Goal: Obtain resource: Download file/media

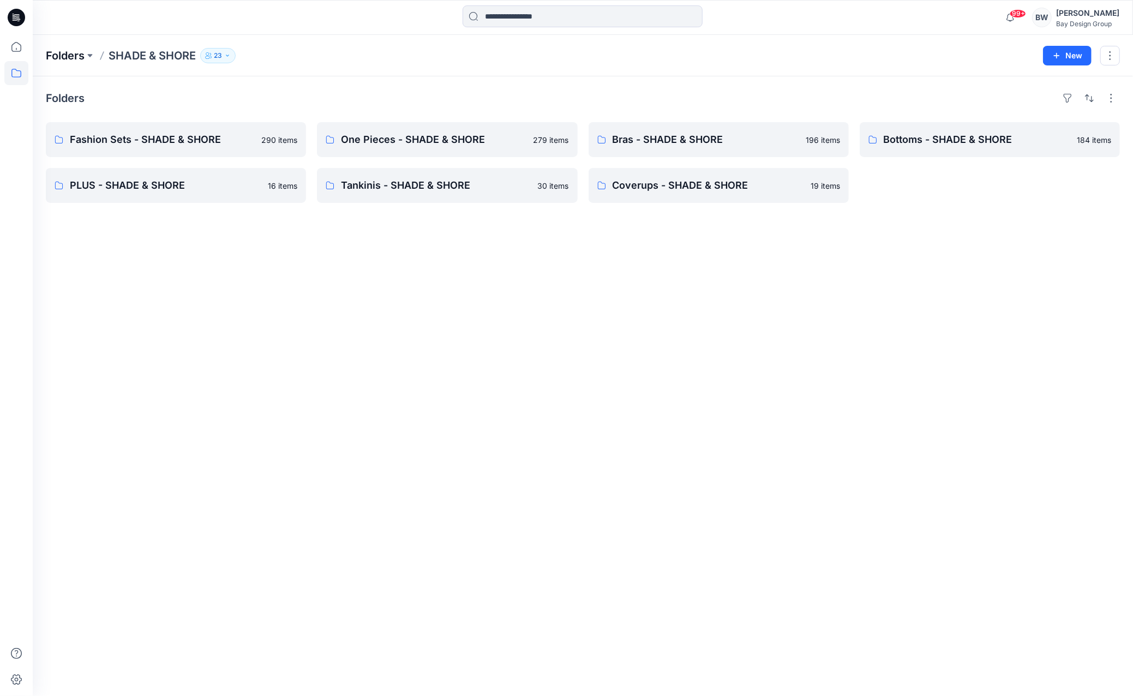
click at [75, 59] on p "Folders" at bounding box center [65, 55] width 39 height 15
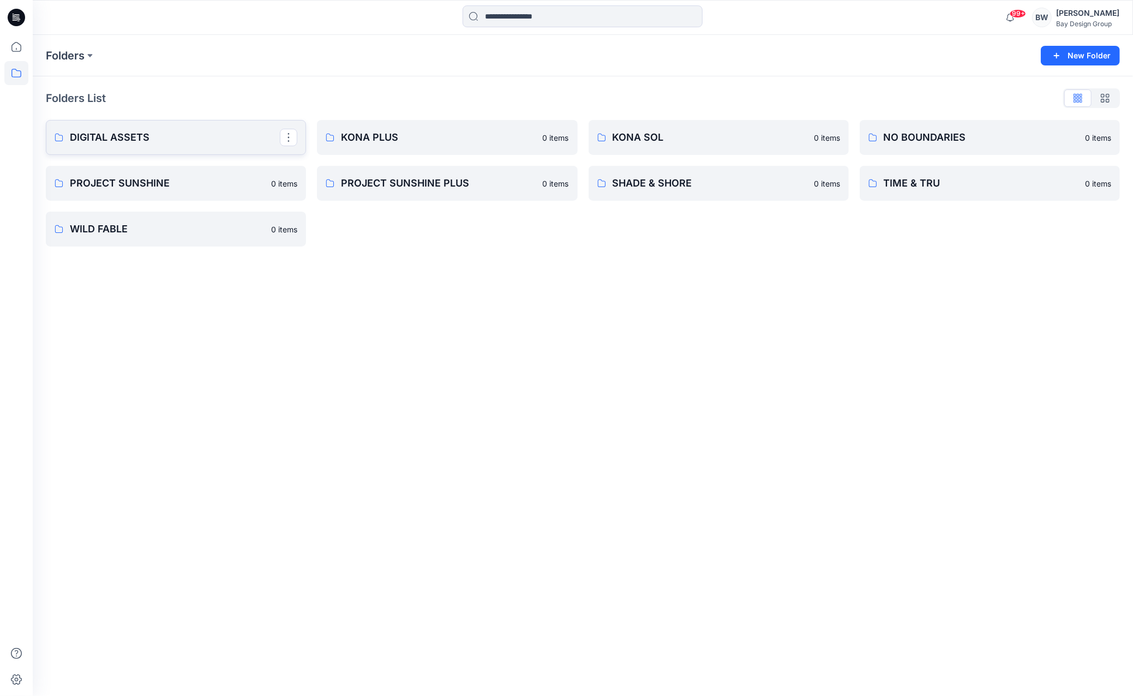
click at [131, 137] on p "DIGITAL ASSETS" at bounding box center [175, 137] width 210 height 15
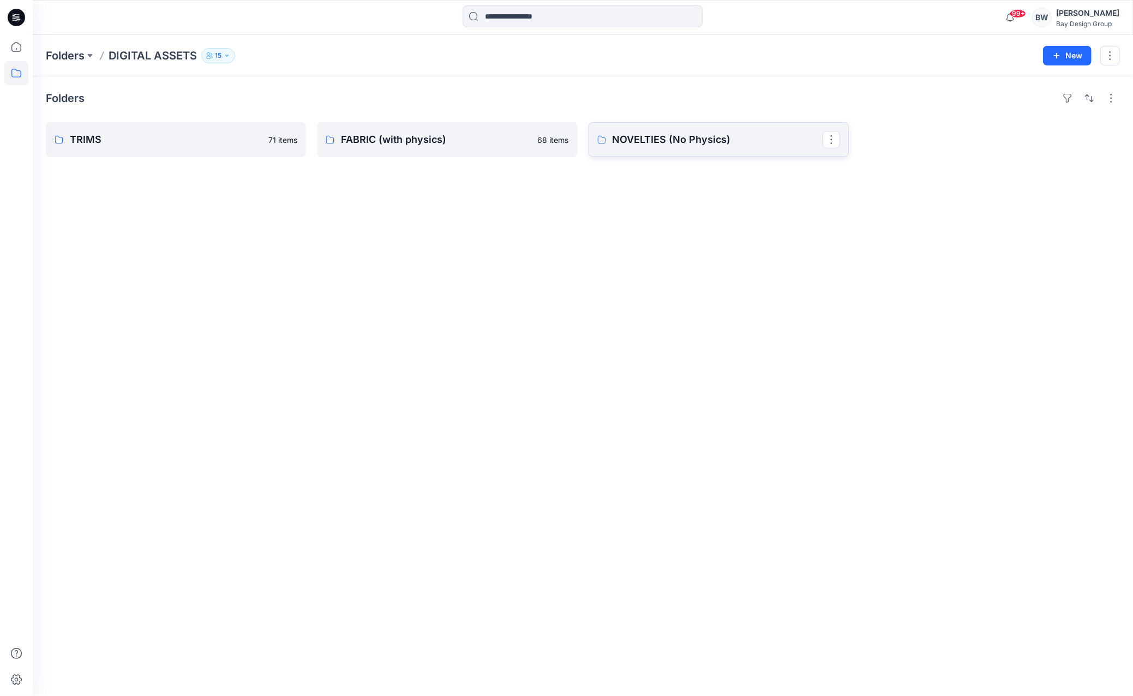
click at [736, 138] on p "NOVELTIES (No Physics)" at bounding box center [718, 139] width 210 height 15
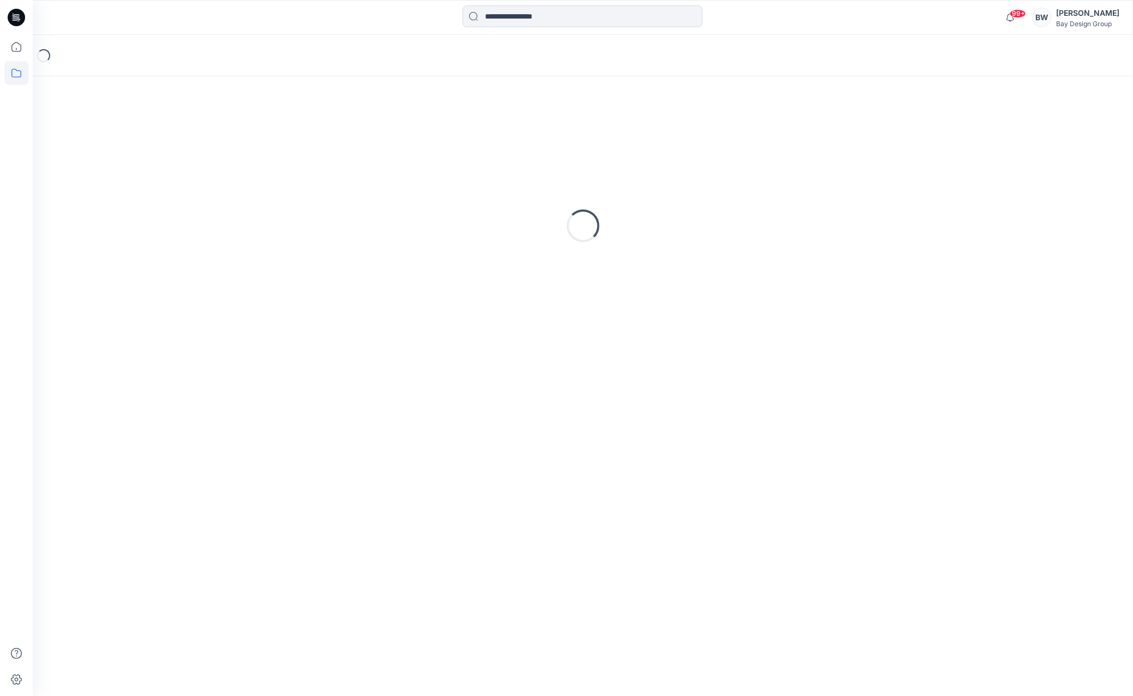
click at [736, 138] on div "Loading..." at bounding box center [583, 225] width 1074 height 273
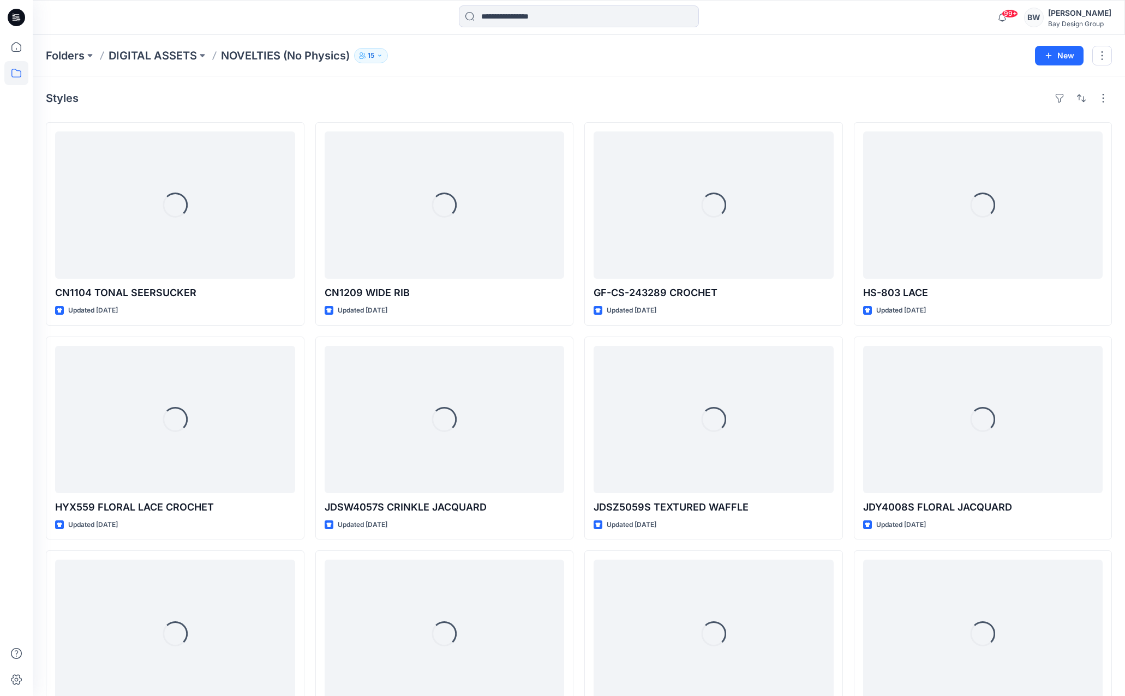
click at [581, 101] on div "Styles" at bounding box center [579, 97] width 1066 height 17
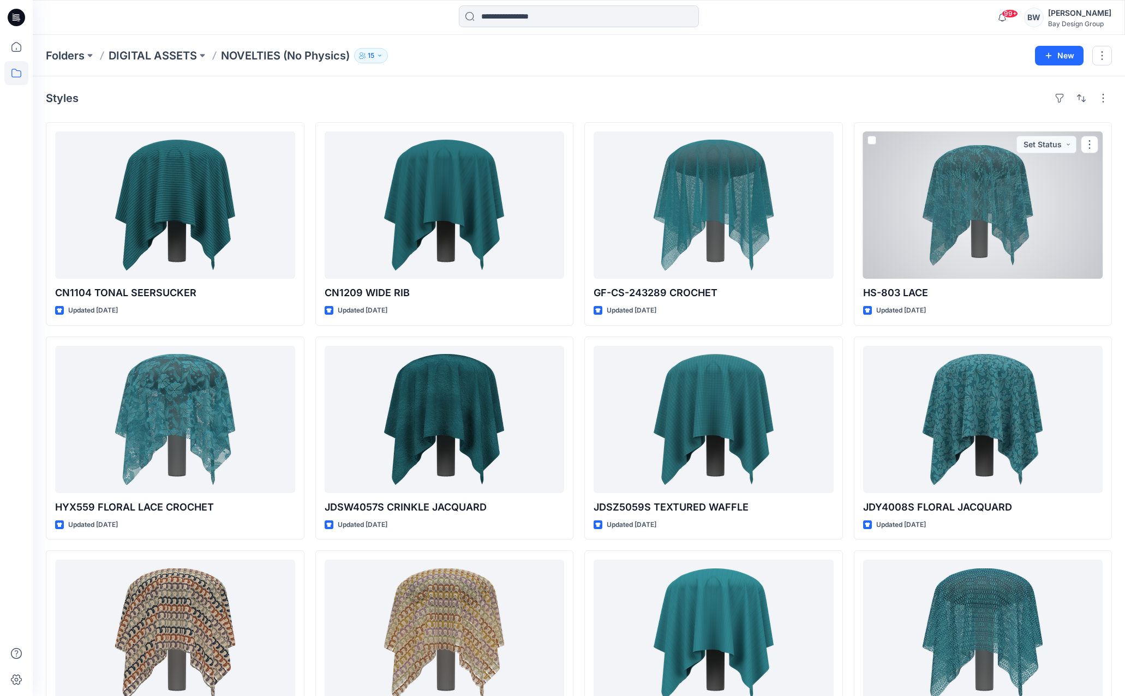
click at [958, 237] on div at bounding box center [983, 204] width 240 height 147
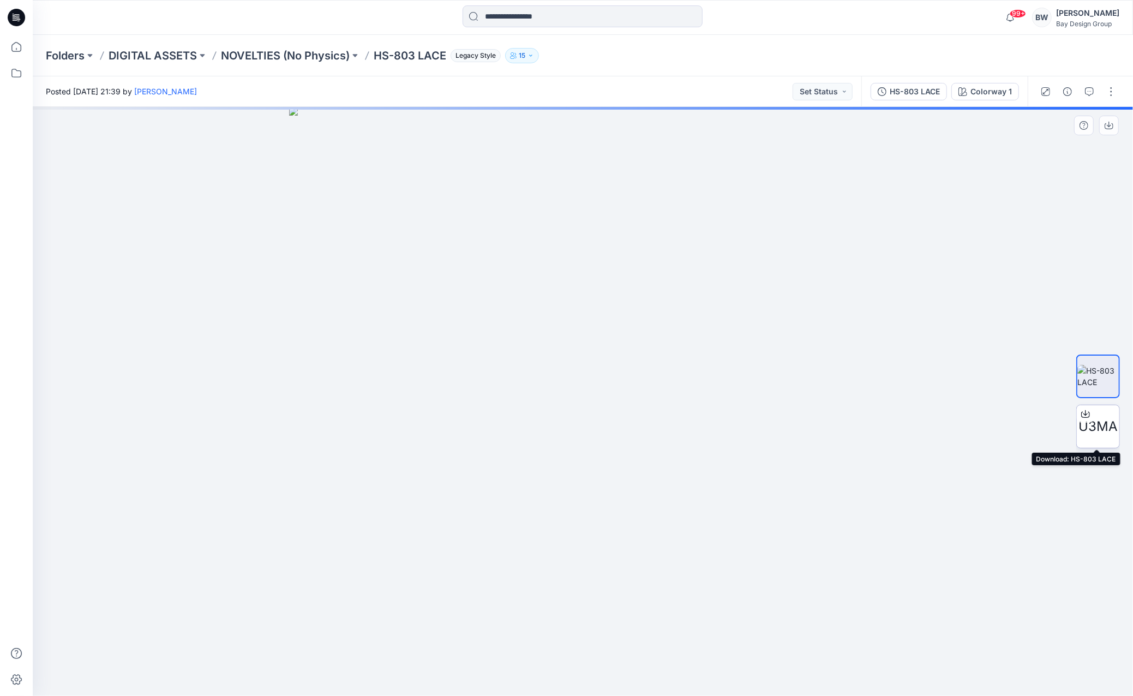
click at [1089, 413] on icon at bounding box center [1085, 415] width 9 height 6
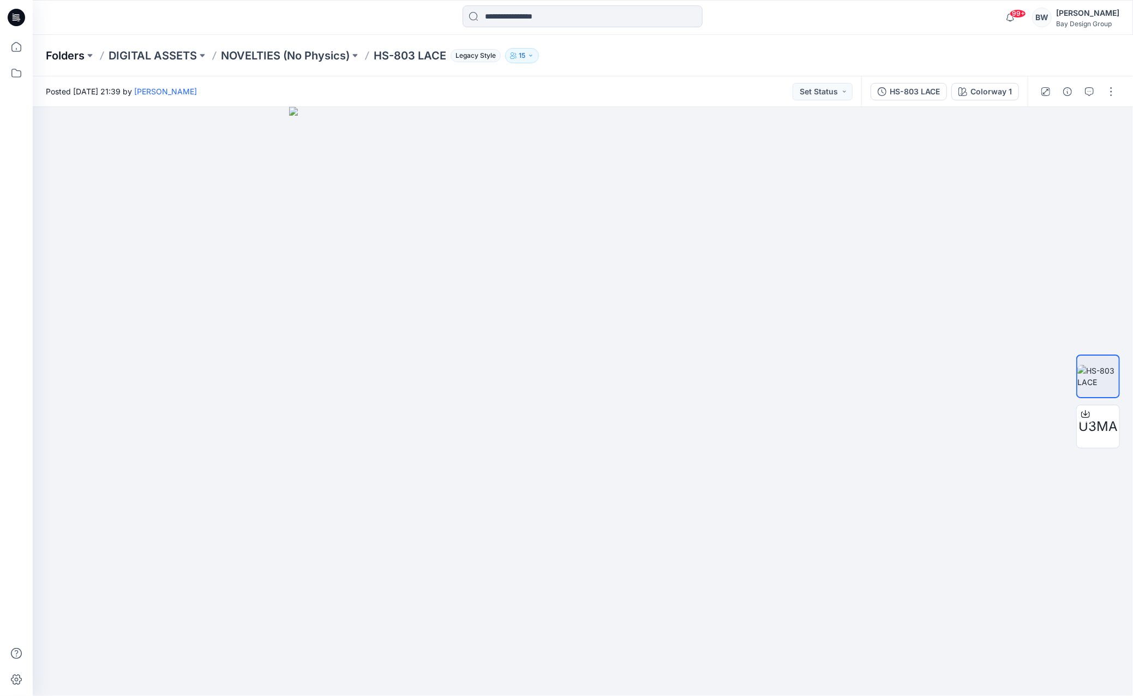
click at [67, 55] on p "Folders" at bounding box center [65, 55] width 39 height 15
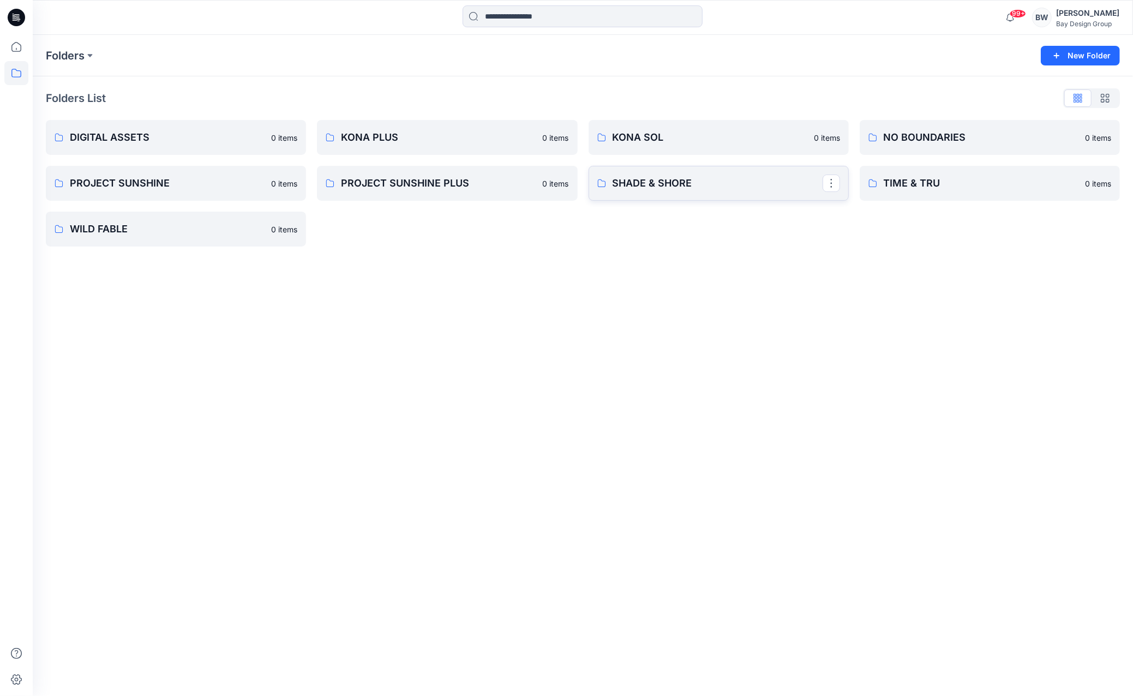
click at [659, 176] on p "SHADE & SHORE" at bounding box center [718, 183] width 210 height 15
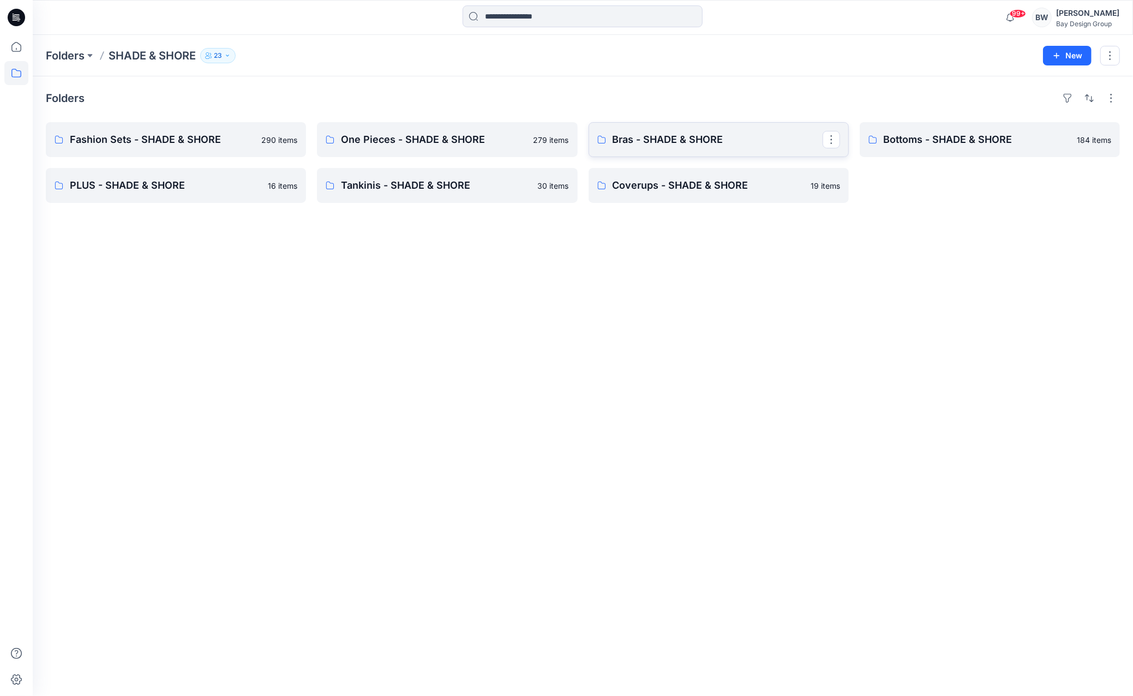
click at [635, 140] on p "Bras - SHADE & SHORE" at bounding box center [718, 139] width 210 height 15
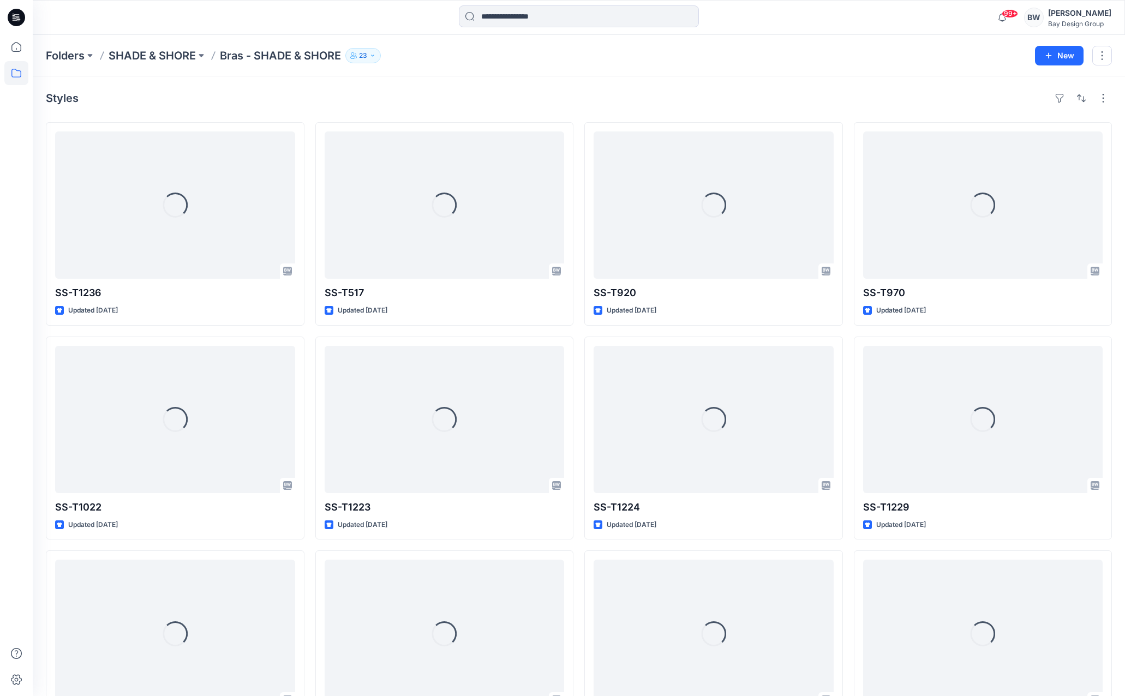
click at [165, 63] on div "Folders SHADE & SHORE Bras - SHADE & SHORE 23 New" at bounding box center [579, 55] width 1092 height 41
click at [166, 59] on p "SHADE & SHORE" at bounding box center [152, 55] width 87 height 15
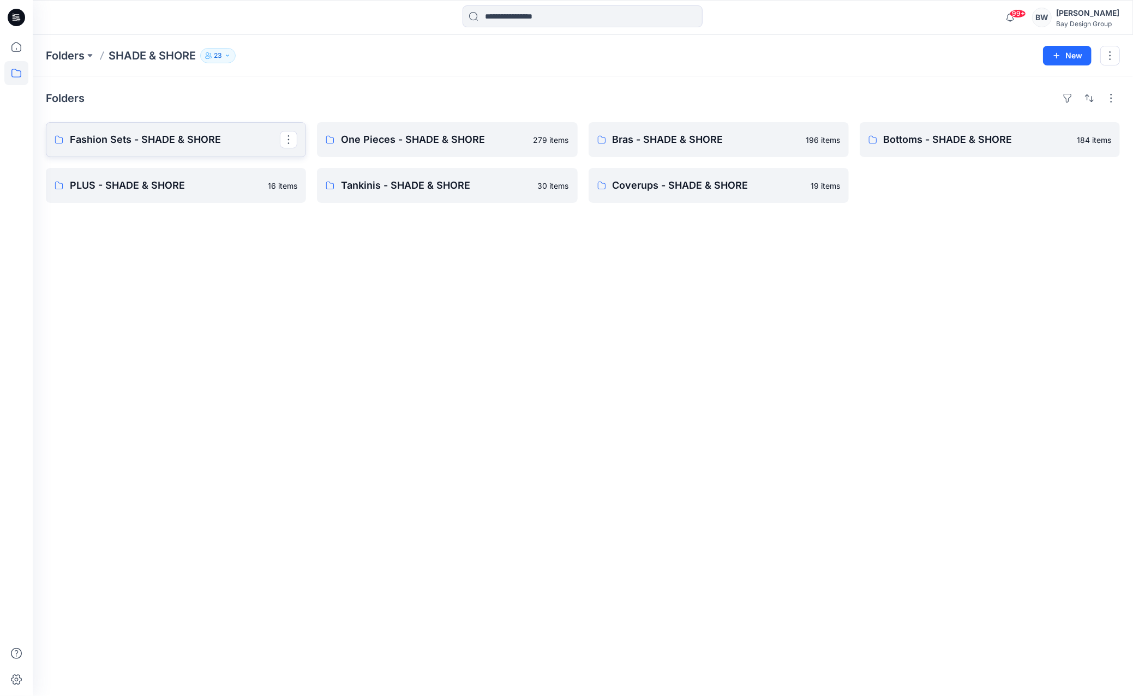
click at [232, 136] on p "Fashion Sets - SHADE & SHORE" at bounding box center [175, 139] width 210 height 15
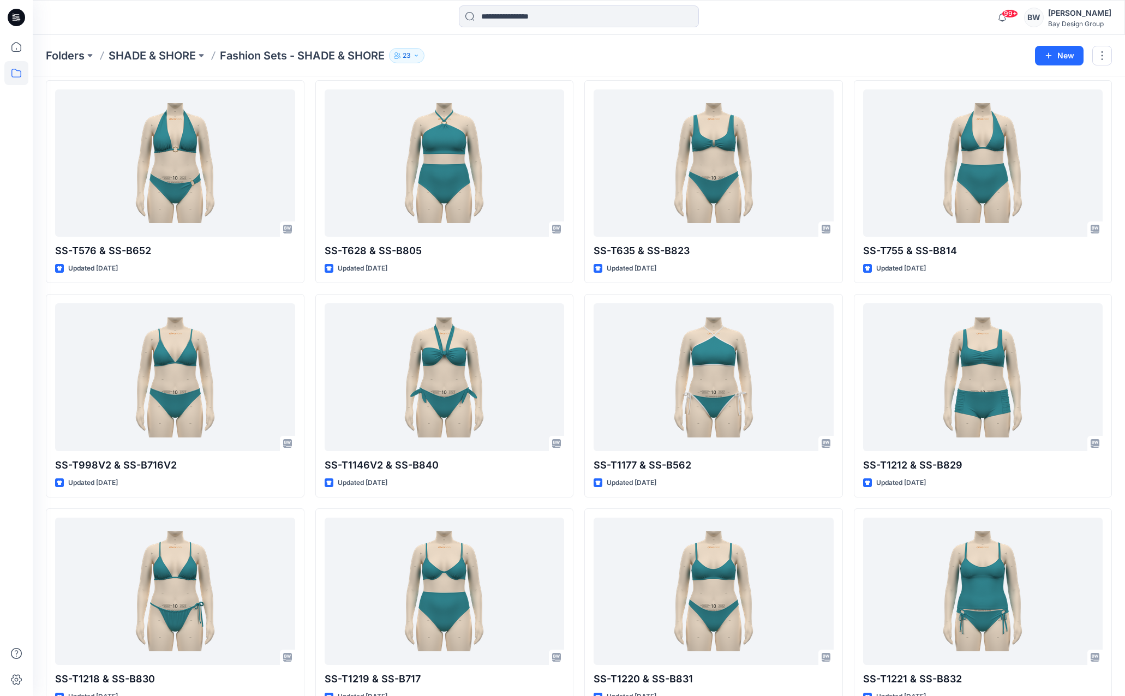
scroll to position [382, 0]
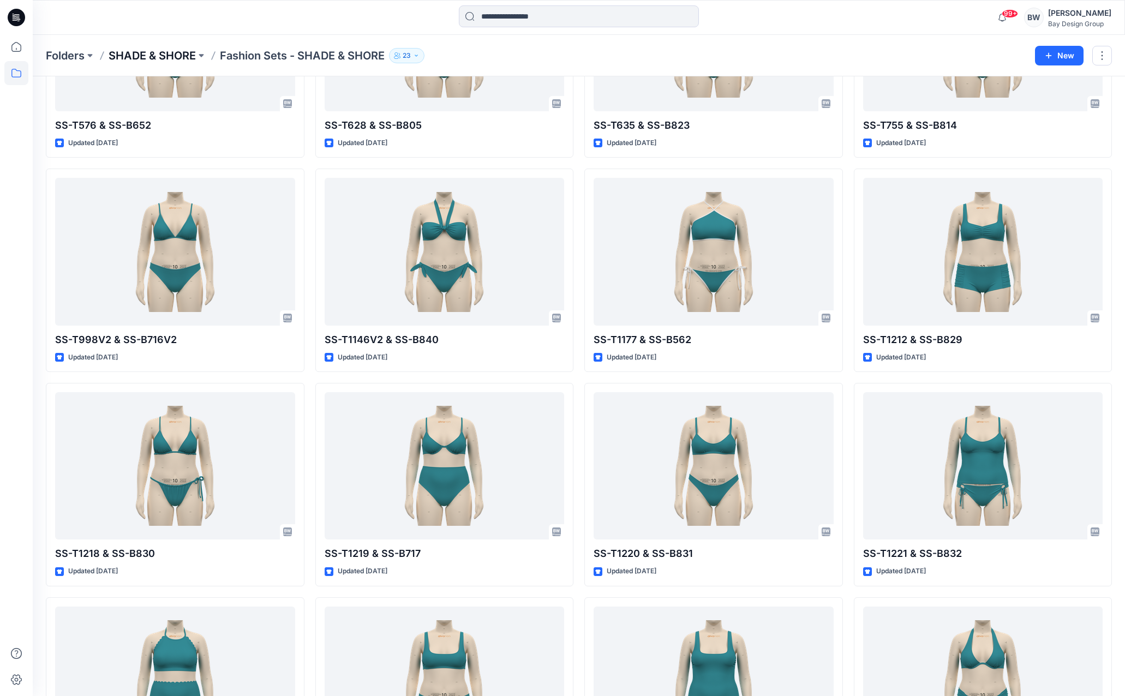
click at [165, 54] on p "SHADE & SHORE" at bounding box center [152, 55] width 87 height 15
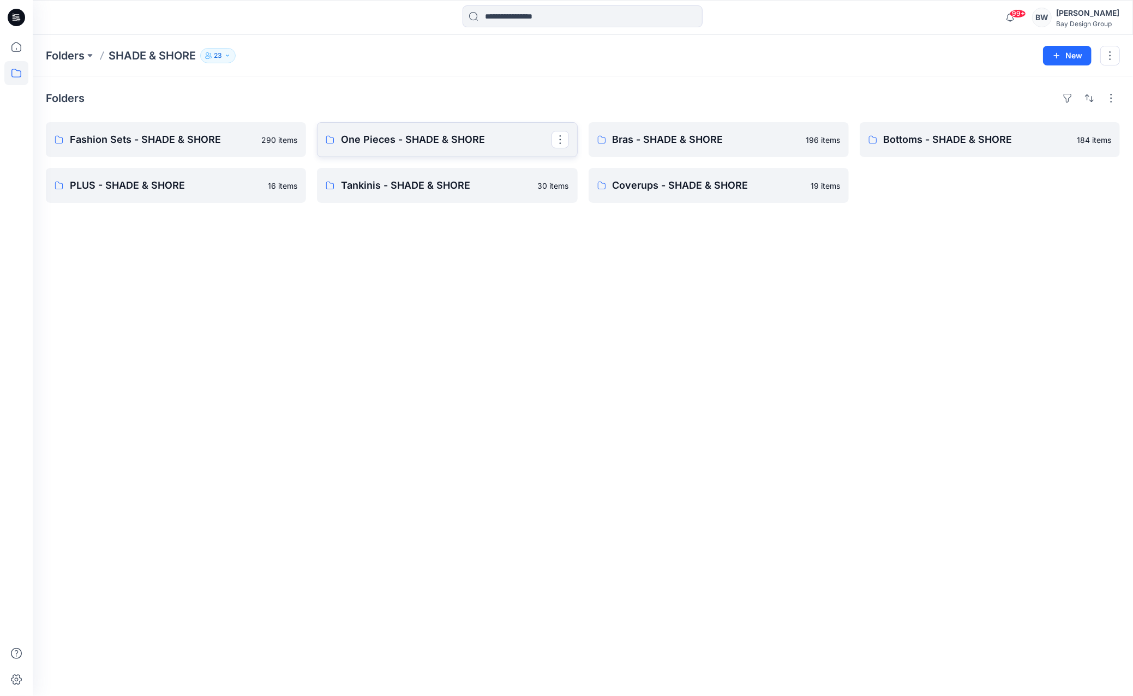
click at [388, 137] on p "One Pieces - SHADE & SHORE" at bounding box center [446, 139] width 210 height 15
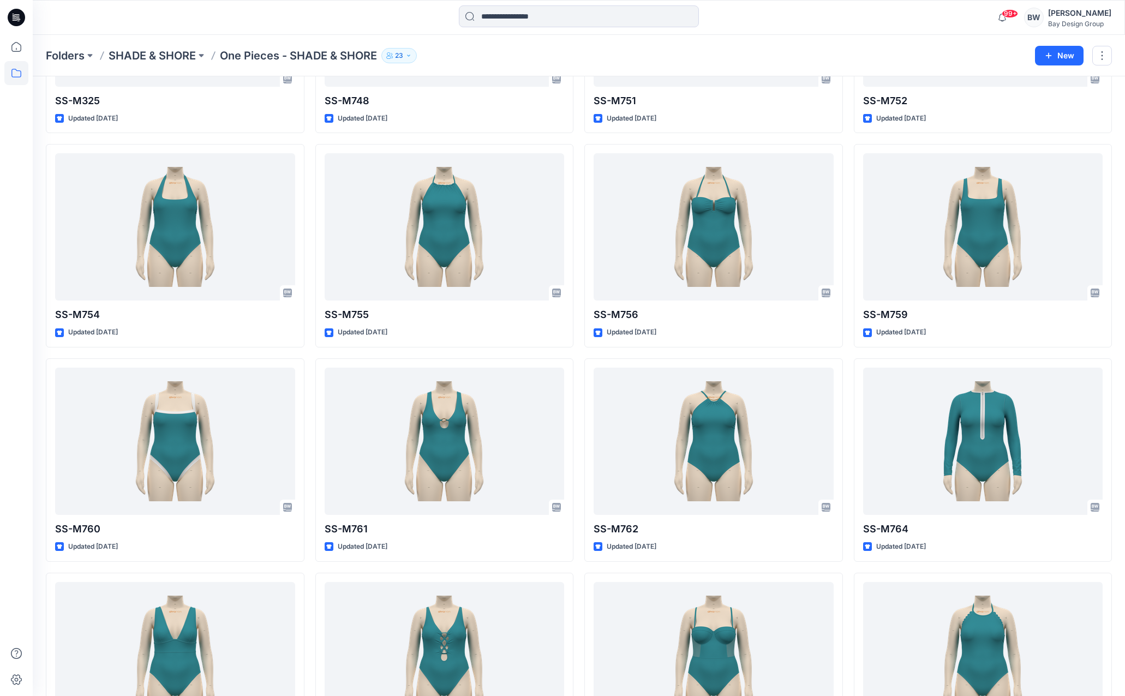
scroll to position [752, 0]
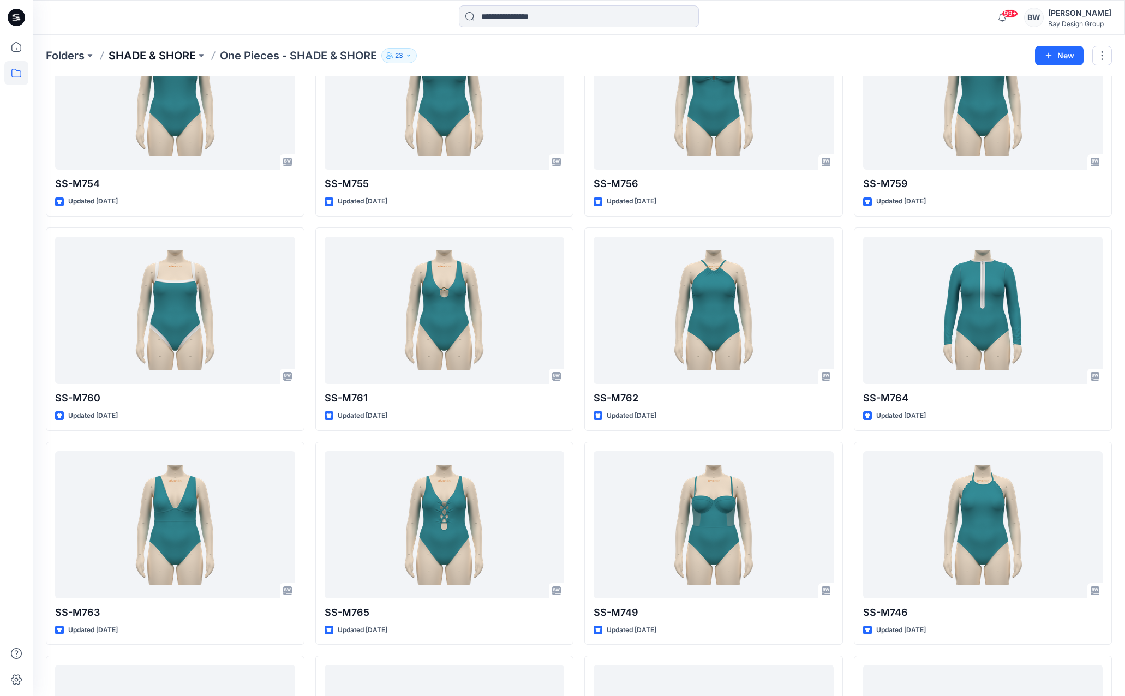
click at [189, 53] on p "SHADE & SHORE" at bounding box center [152, 55] width 87 height 15
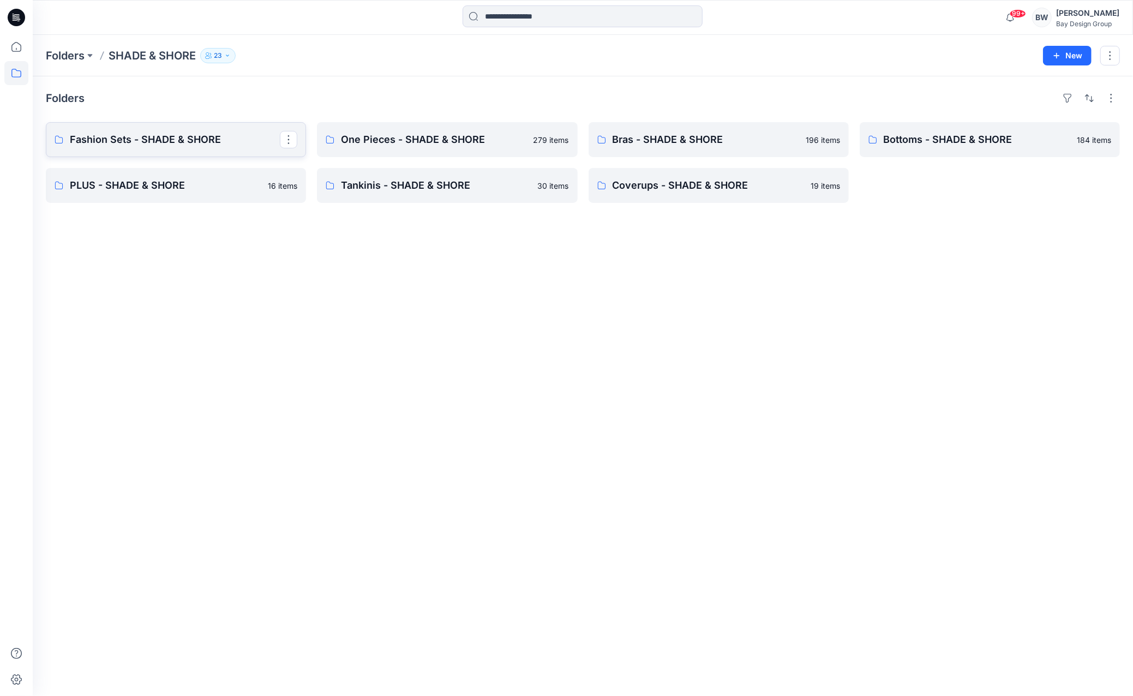
click at [196, 136] on p "Fashion Sets - SHADE & SHORE" at bounding box center [175, 139] width 210 height 15
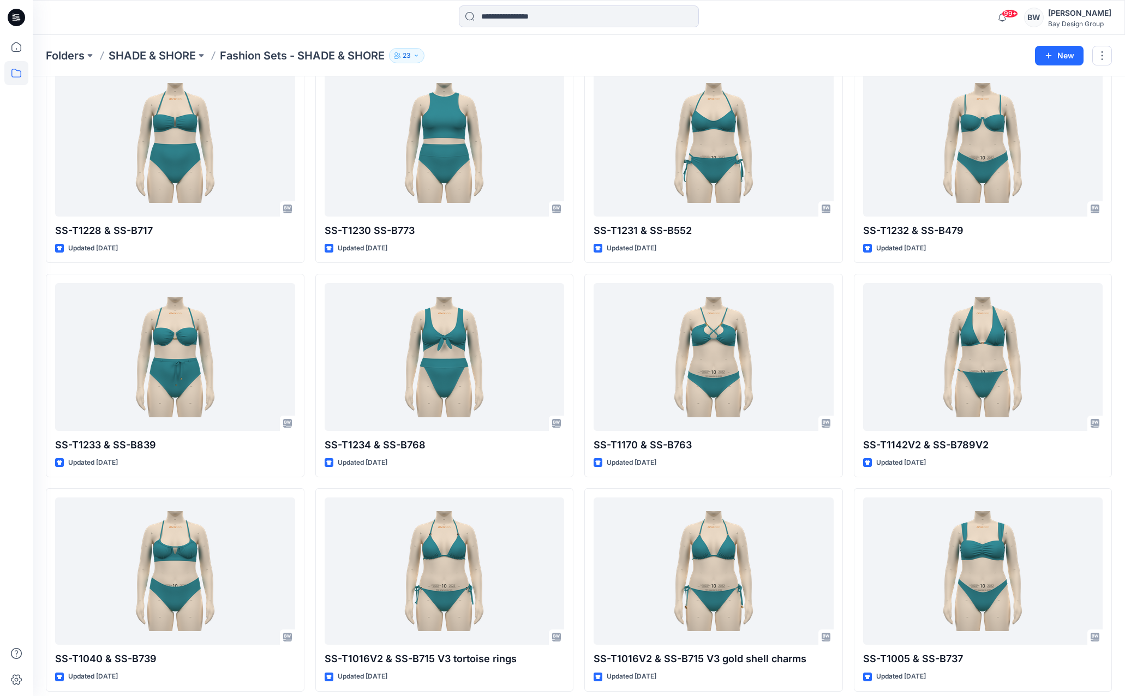
scroll to position [1188, 0]
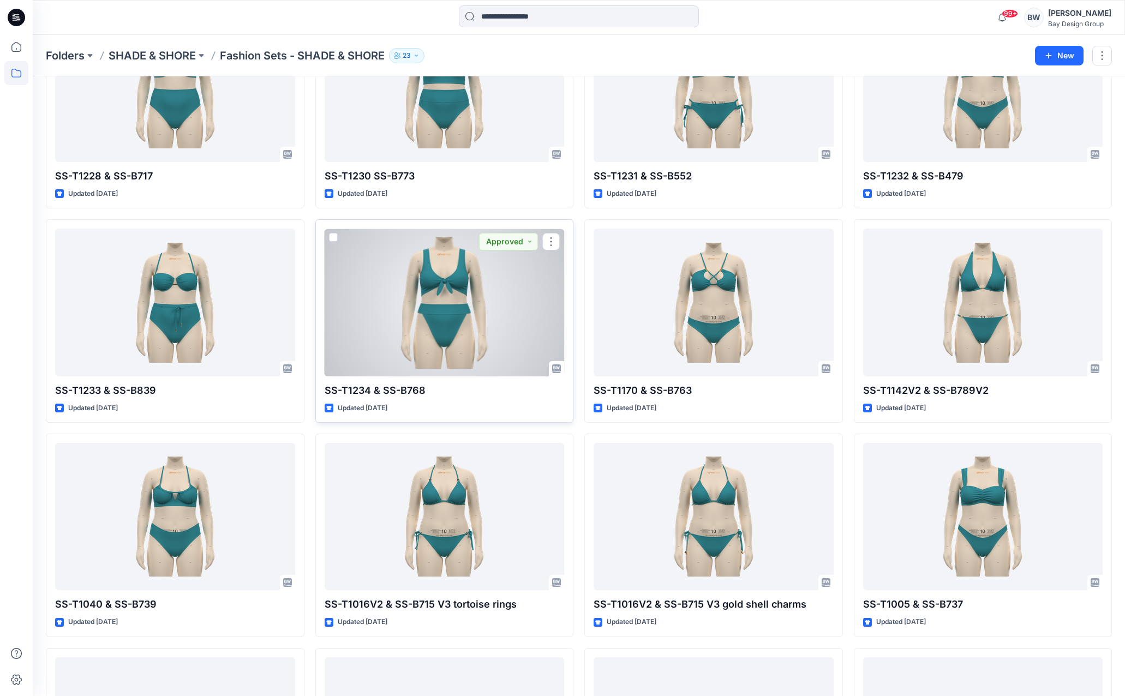
click at [487, 324] on div at bounding box center [445, 302] width 240 height 147
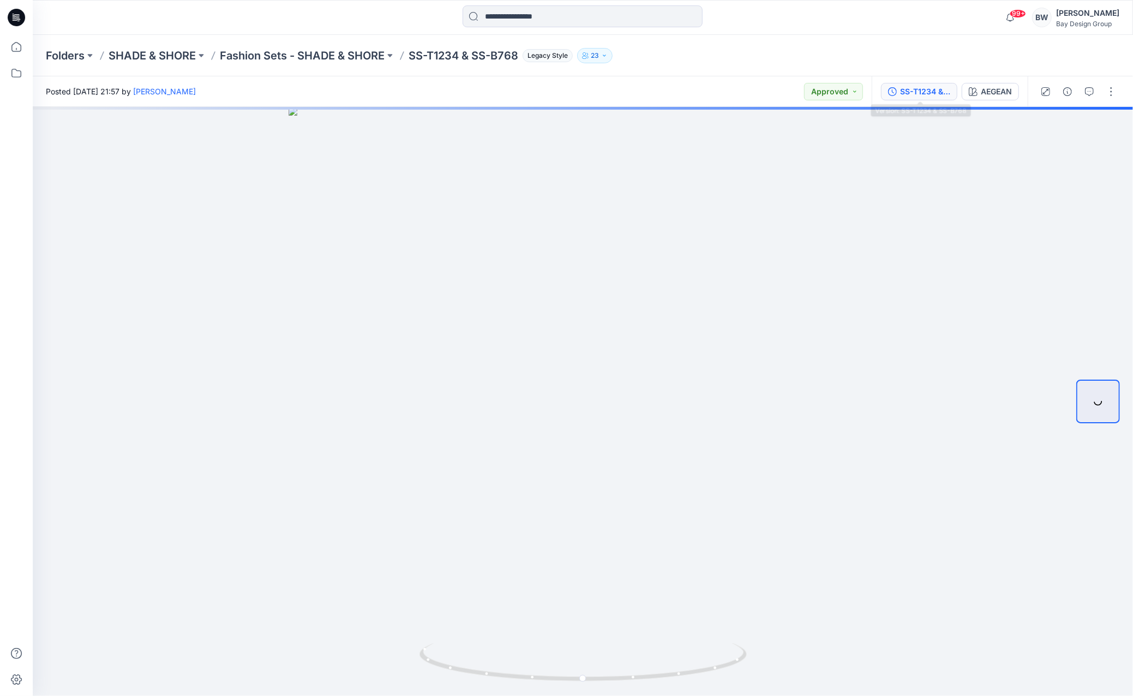
click at [912, 97] on div "SS-T1234 & SS-B768" at bounding box center [925, 92] width 50 height 12
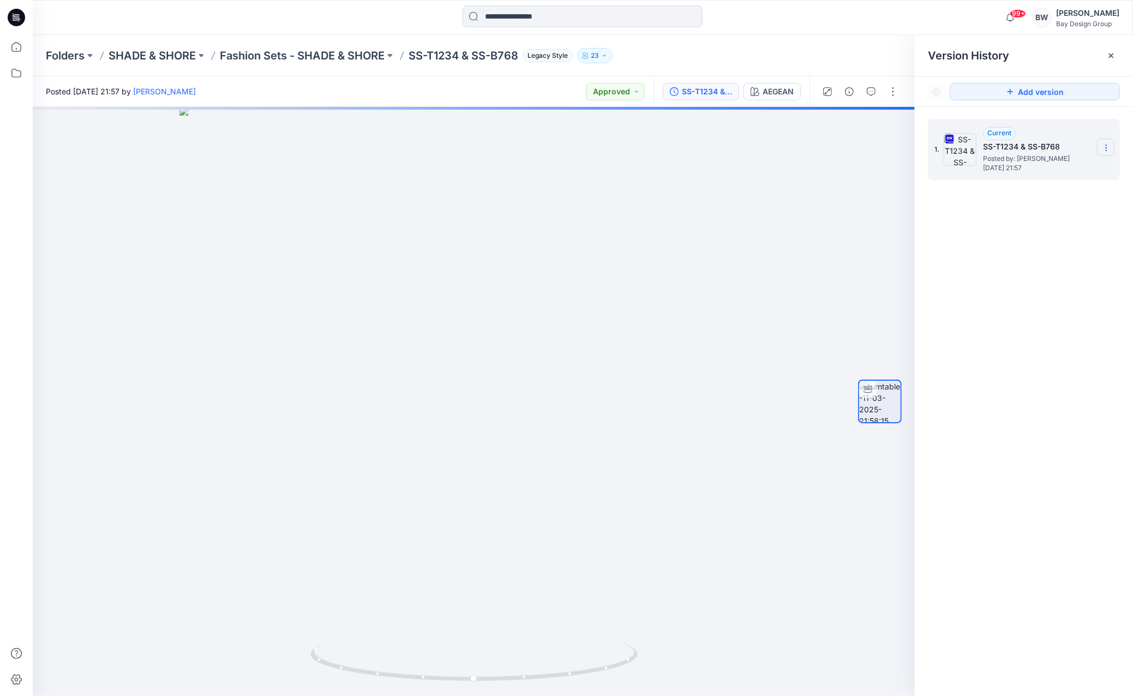
click at [1106, 145] on icon at bounding box center [1106, 145] width 1 height 1
click at [1043, 164] on span "Download Source BW File" at bounding box center [1051, 169] width 92 height 13
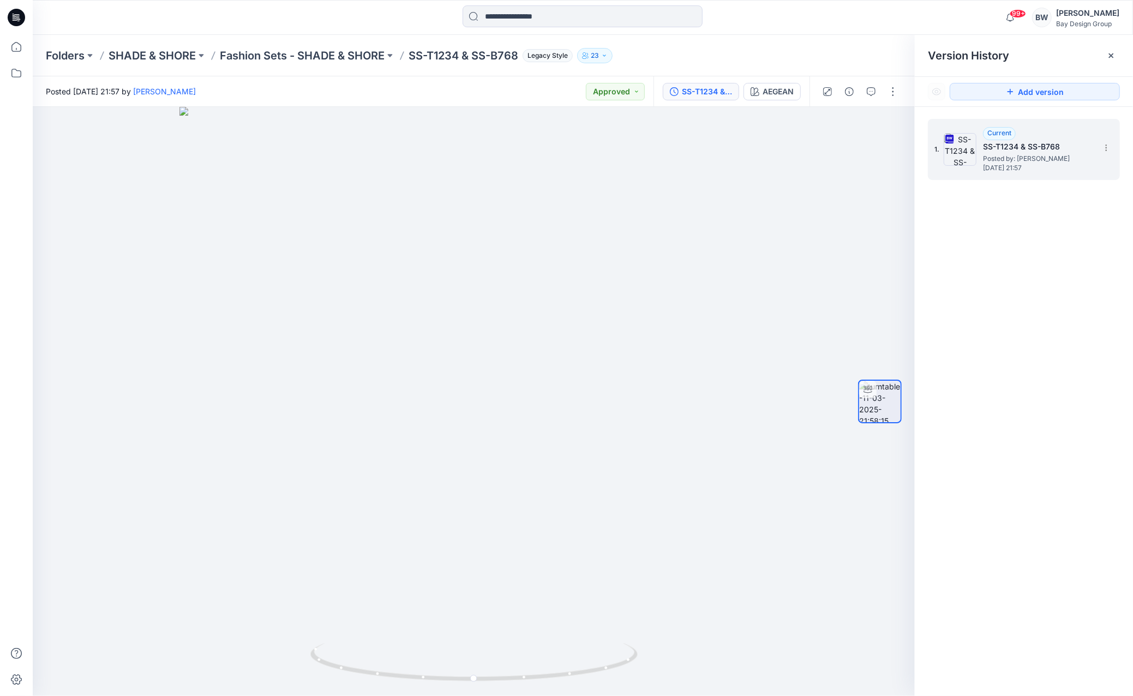
drag, startPoint x: 995, startPoint y: 274, endPoint x: 997, endPoint y: 262, distance: 12.2
click at [995, 274] on div "1. Current SS-T1234 & SS-B768 Posted by: [PERSON_NAME] [DATE] 21:57" at bounding box center [1024, 409] width 218 height 605
